Goal: Transaction & Acquisition: Purchase product/service

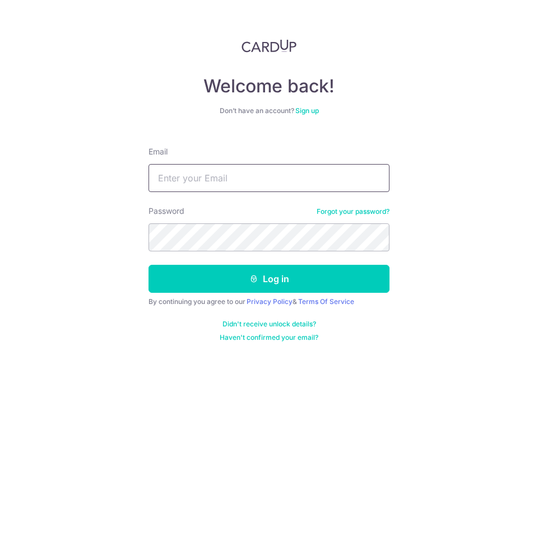
click at [187, 179] on input "Email" at bounding box center [268, 178] width 241 height 28
type input "[EMAIL_ADDRESS][DOMAIN_NAME]"
click at [148, 265] on button "Log in" at bounding box center [268, 279] width 241 height 28
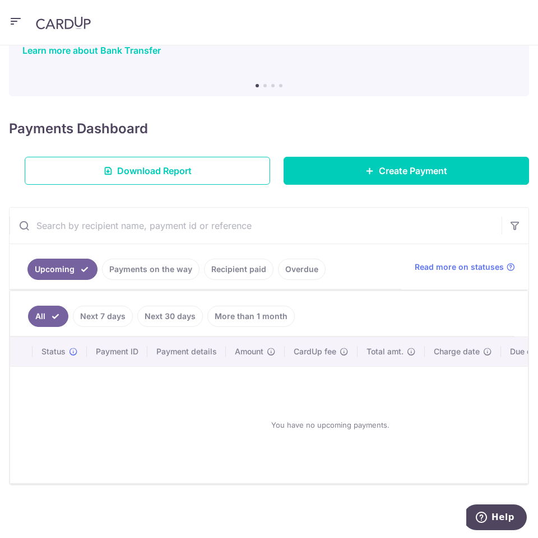
click at [157, 268] on link "Payments on the way" at bounding box center [150, 269] width 97 height 21
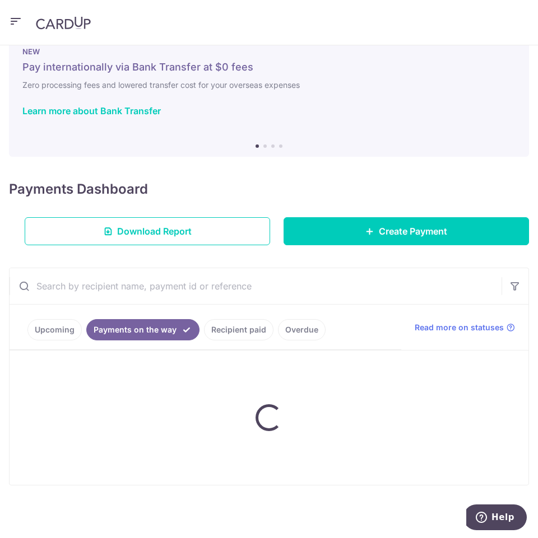
scroll to position [44, 0]
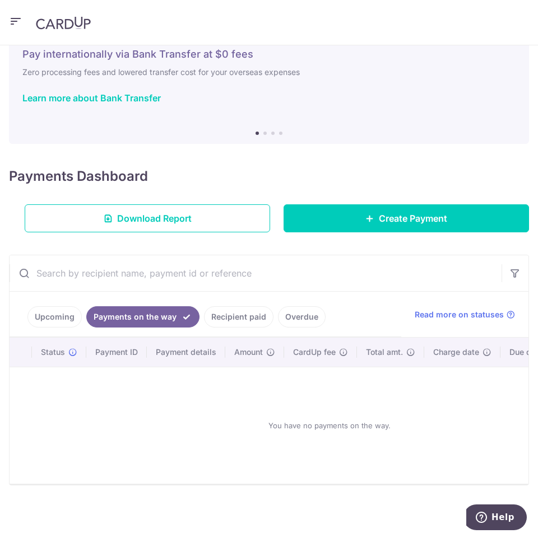
click at [233, 315] on link "Recipient paid" at bounding box center [238, 316] width 69 height 21
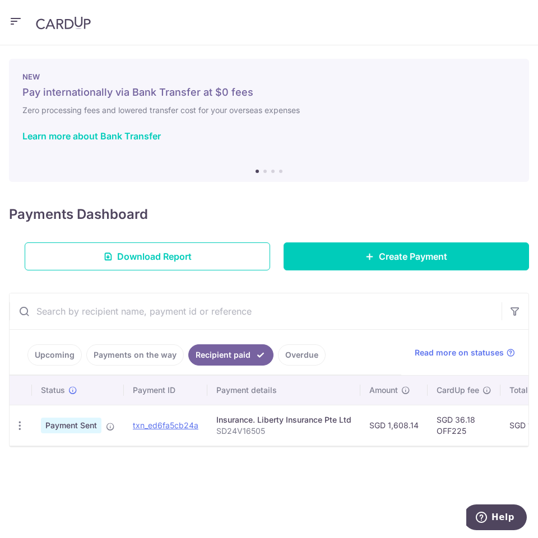
click at [90, 424] on span "Payment Sent" at bounding box center [71, 426] width 60 height 16
click at [144, 424] on link "txn_ed6fa5cb24a" at bounding box center [166, 426] width 66 height 10
click at [13, 27] on icon "button" at bounding box center [15, 22] width 13 height 14
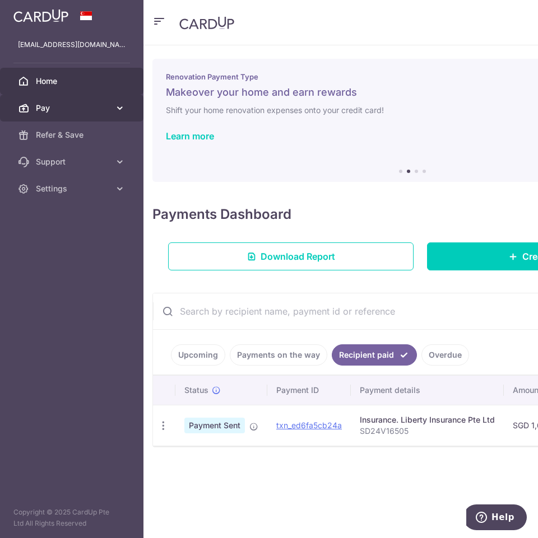
click at [41, 102] on link "Pay" at bounding box center [71, 108] width 143 height 27
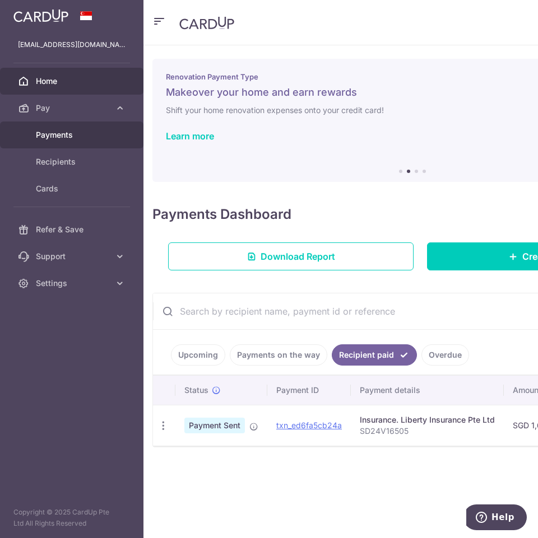
click at [34, 132] on link "Payments" at bounding box center [71, 135] width 143 height 27
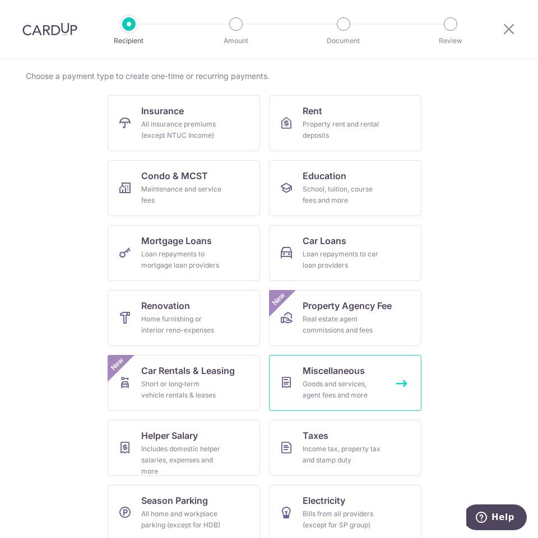
scroll to position [93, 0]
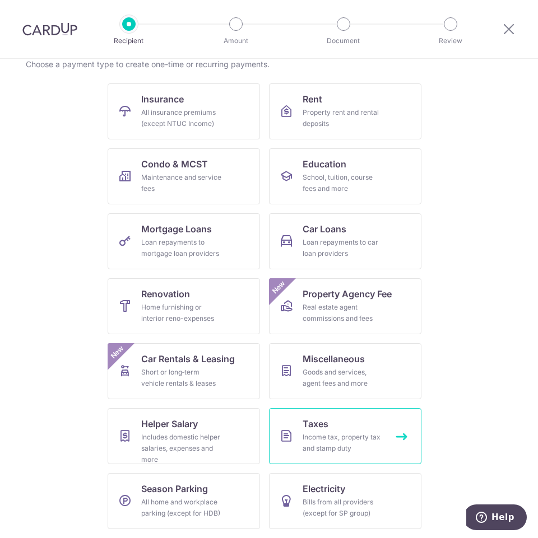
click at [296, 444] on link "Taxes Income tax, property tax and stamp duty" at bounding box center [345, 436] width 152 height 56
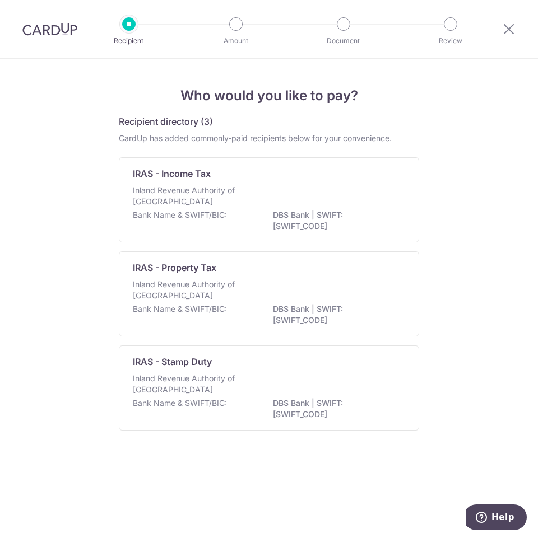
drag, startPoint x: 499, startPoint y: 30, endPoint x: 506, endPoint y: 30, distance: 6.7
click at [500, 30] on div at bounding box center [508, 29] width 58 height 58
click at [508, 30] on icon at bounding box center [508, 29] width 13 height 14
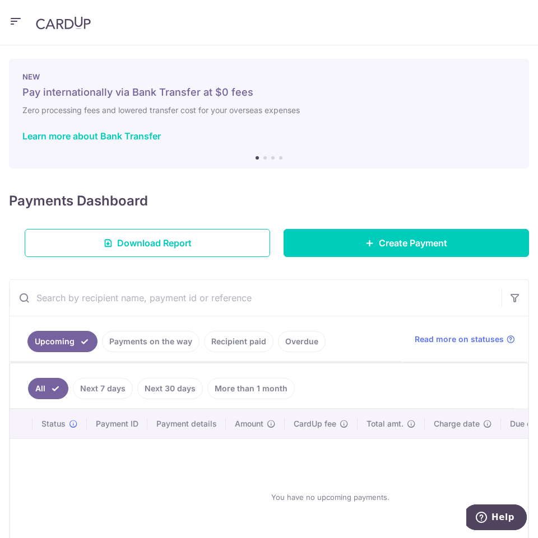
click at [16, 23] on icon "button" at bounding box center [15, 22] width 13 height 14
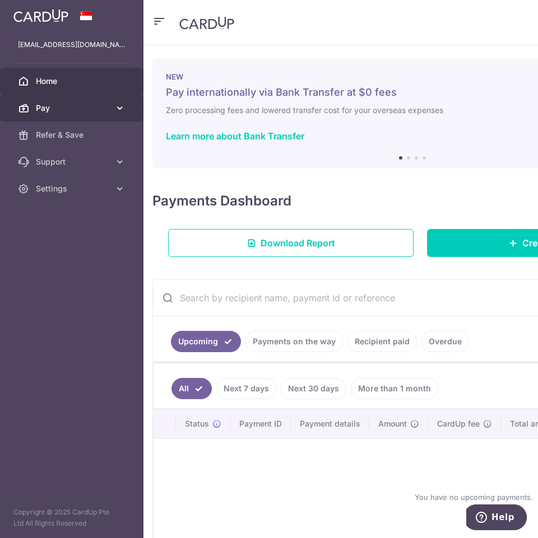
click at [69, 117] on link "Pay" at bounding box center [71, 108] width 143 height 27
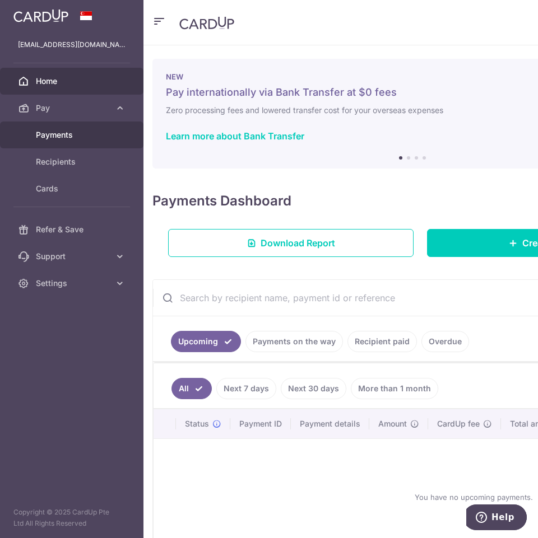
click at [77, 129] on link "Payments" at bounding box center [71, 135] width 143 height 27
